Goal: Task Accomplishment & Management: Manage account settings

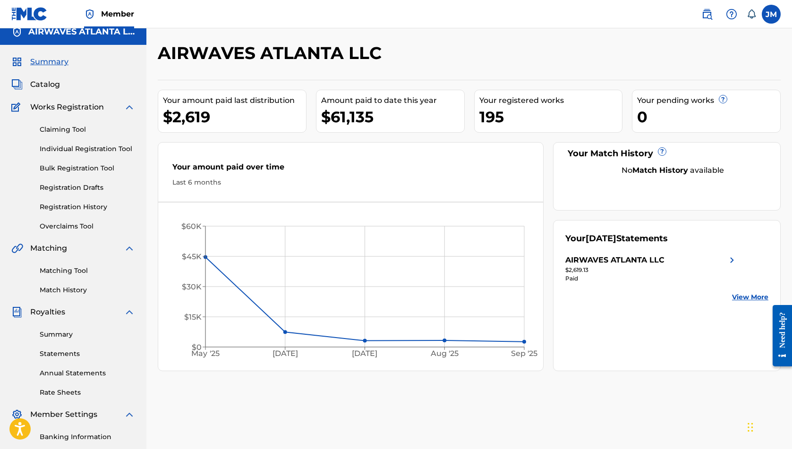
click at [62, 127] on link "Claiming Tool" at bounding box center [87, 130] width 95 height 10
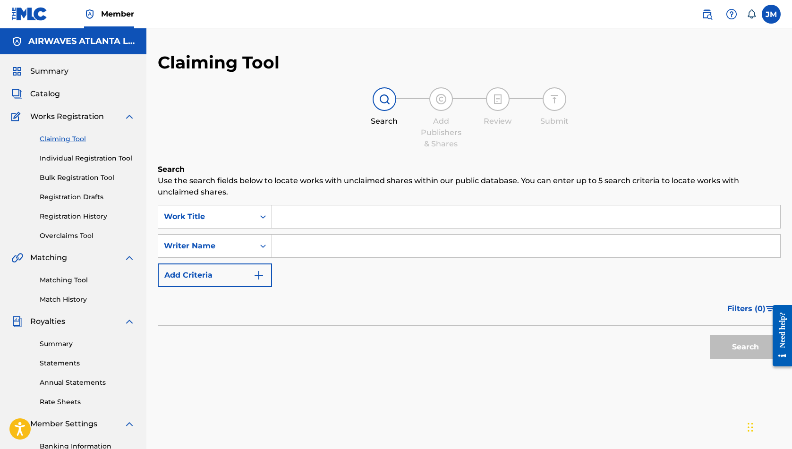
click at [329, 221] on input "Search Form" at bounding box center [526, 216] width 508 height 23
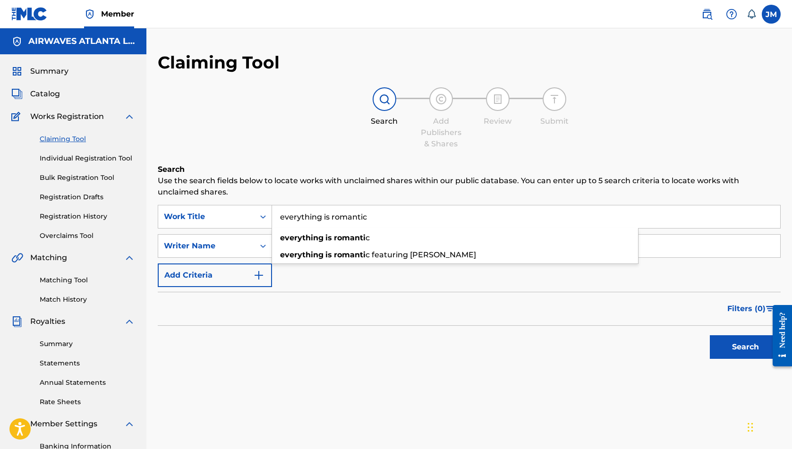
type input "everything is romantic"
click at [745, 347] on button "Search" at bounding box center [745, 347] width 71 height 24
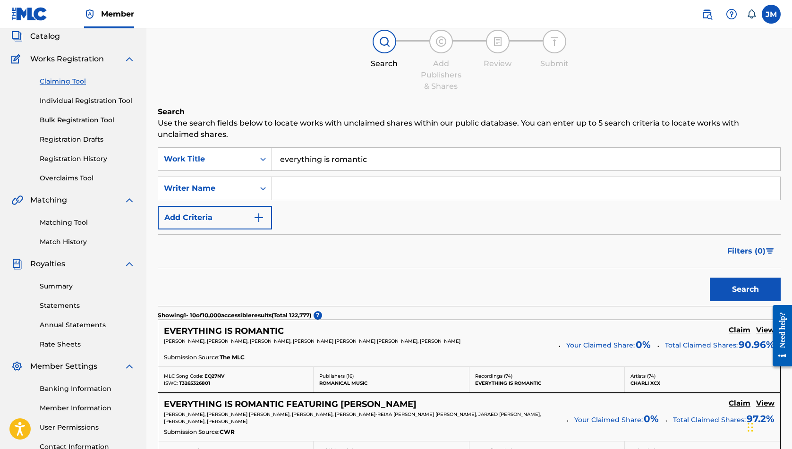
scroll to position [58, 0]
click at [248, 331] on h5 "EVERYTHING IS ROMANTIC" at bounding box center [224, 330] width 120 height 11
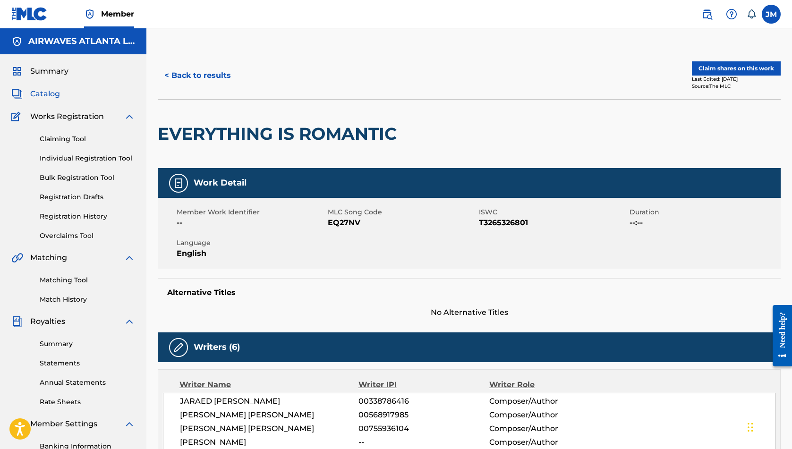
click at [57, 76] on span "Summary" at bounding box center [49, 71] width 38 height 11
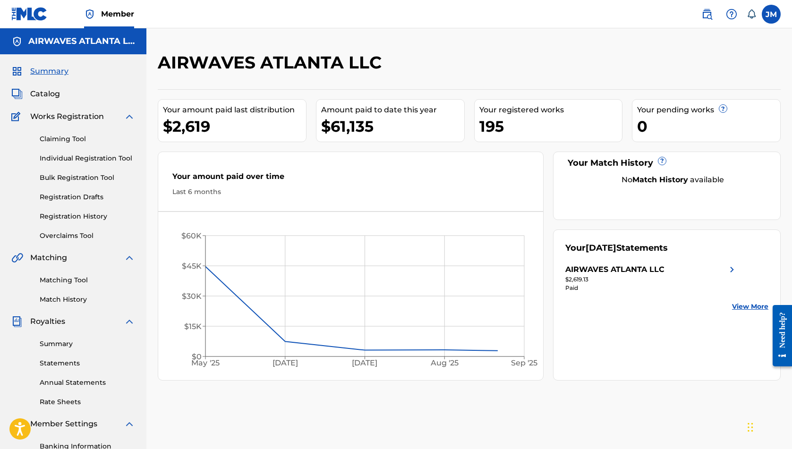
click at [78, 218] on link "Registration History" at bounding box center [87, 217] width 95 height 10
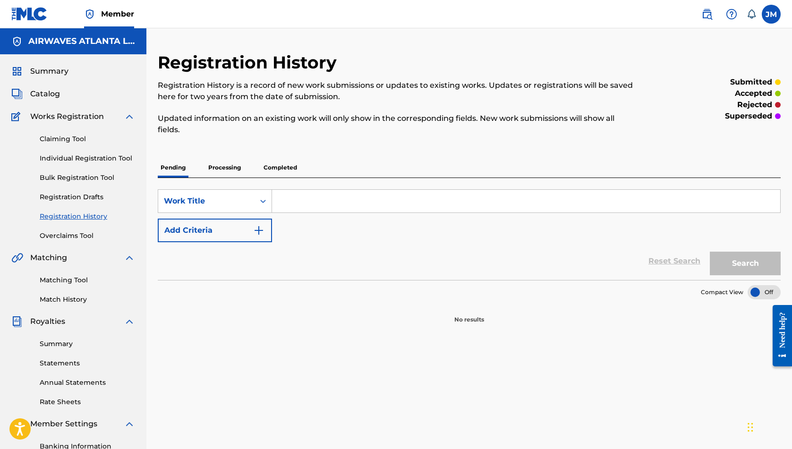
click at [220, 175] on p "Processing" at bounding box center [224, 168] width 38 height 20
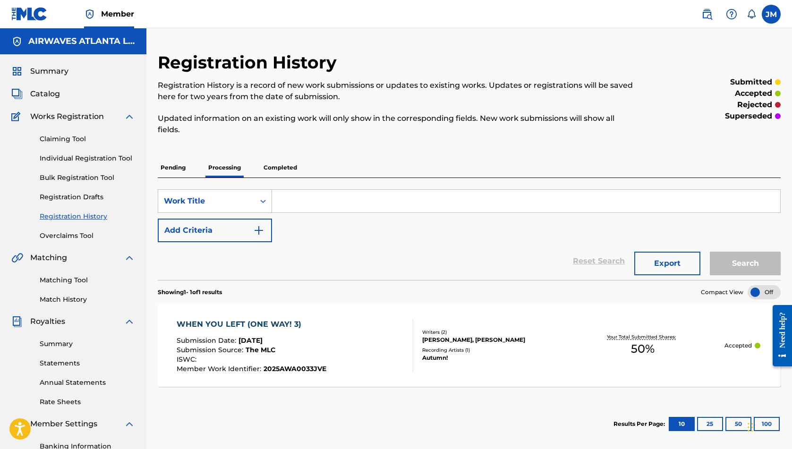
click at [269, 161] on p "Completed" at bounding box center [280, 168] width 39 height 20
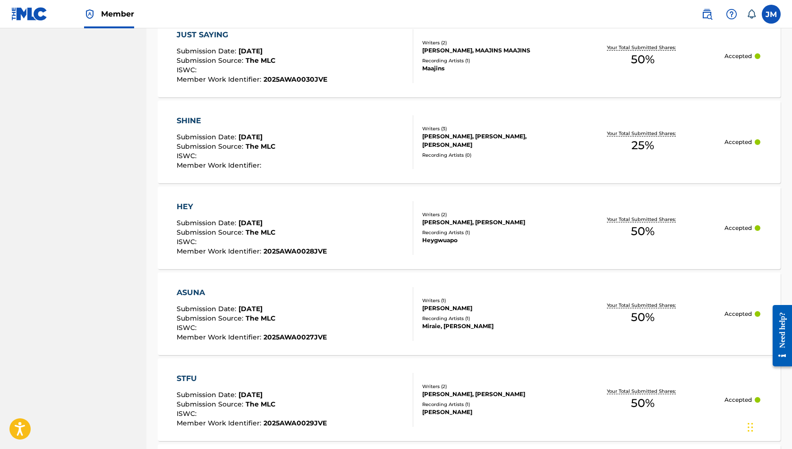
scroll to position [668, 0]
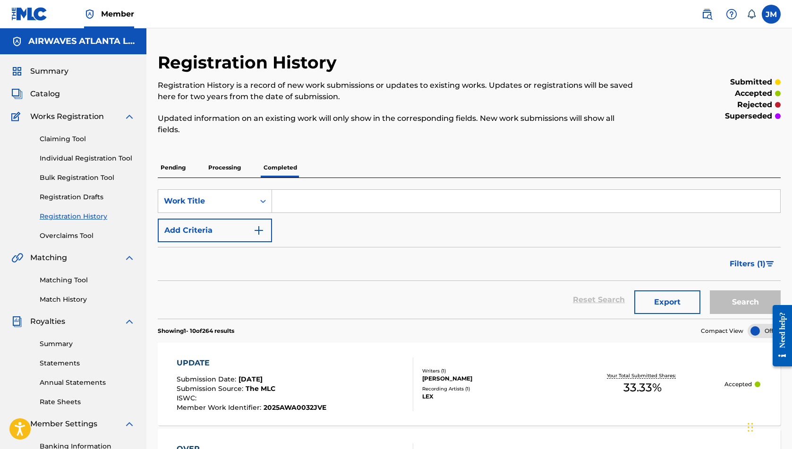
scroll to position [0, 0]
click at [34, 63] on div "Summary Catalog Works Registration Claiming Tool Individual Registration Tool B…" at bounding box center [73, 297] width 146 height 486
